Goal: Complete application form

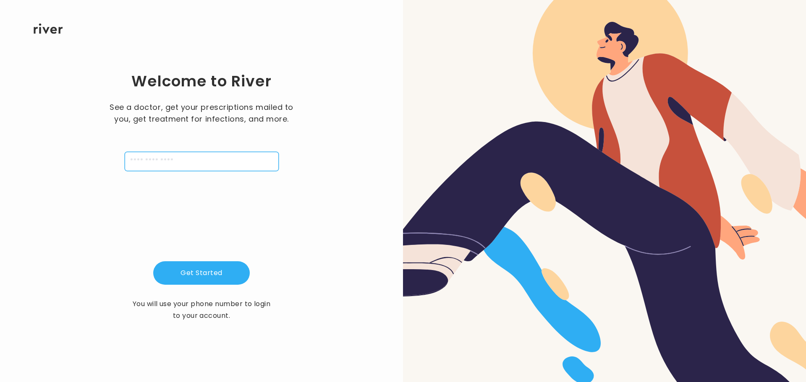
click at [244, 164] on input "tel" at bounding box center [202, 161] width 154 height 19
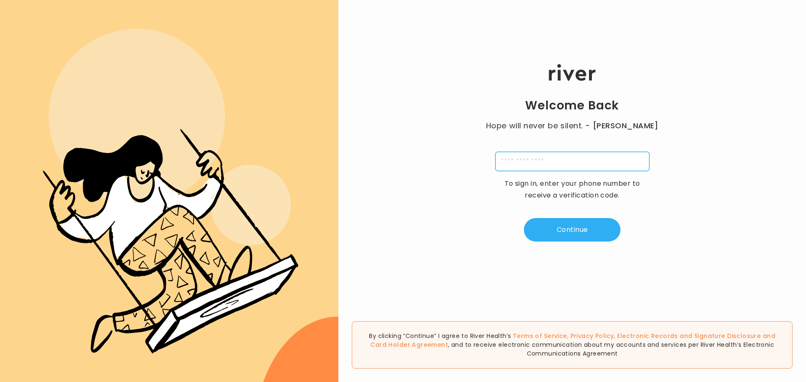
click at [544, 164] on input "tel" at bounding box center [572, 161] width 154 height 19
